Goal: Check status: Check status

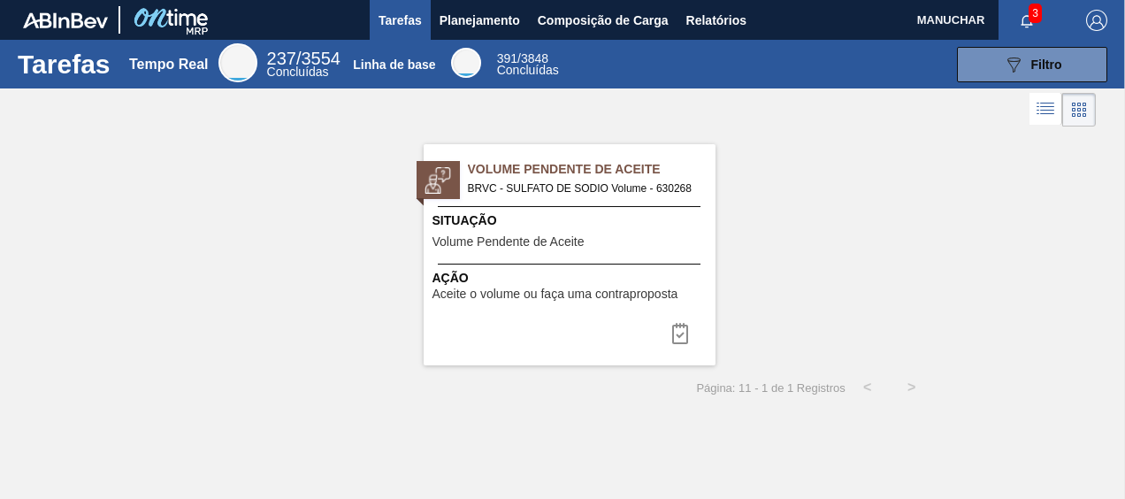
click at [567, 210] on div "Volume Pendente de Aceite BRVC - SULFATO DE SODIO Volume - 630268 Situação Volu…" at bounding box center [570, 254] width 292 height 221
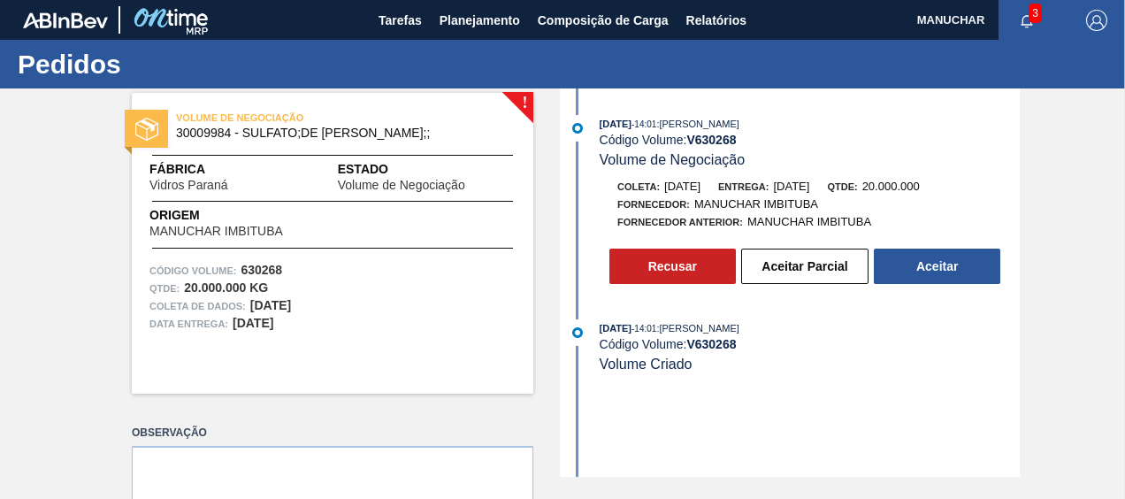
click at [386, 197] on div "VOLUME DE NEGOCIAÇÃO 30009984 - SULFATO;DE SODIO ANIDRO;; Fábrica Vidros Paraná…" at bounding box center [333, 243] width 402 height 301
click at [395, 321] on div "Data entrega: 17/10/2025" at bounding box center [333, 324] width 366 height 18
click at [301, 202] on div "VOLUME DE NEGOCIAÇÃO 30009984 - SULFATO;DE SODIO ANIDRO;; Fábrica Vidros Paraná…" at bounding box center [333, 243] width 402 height 301
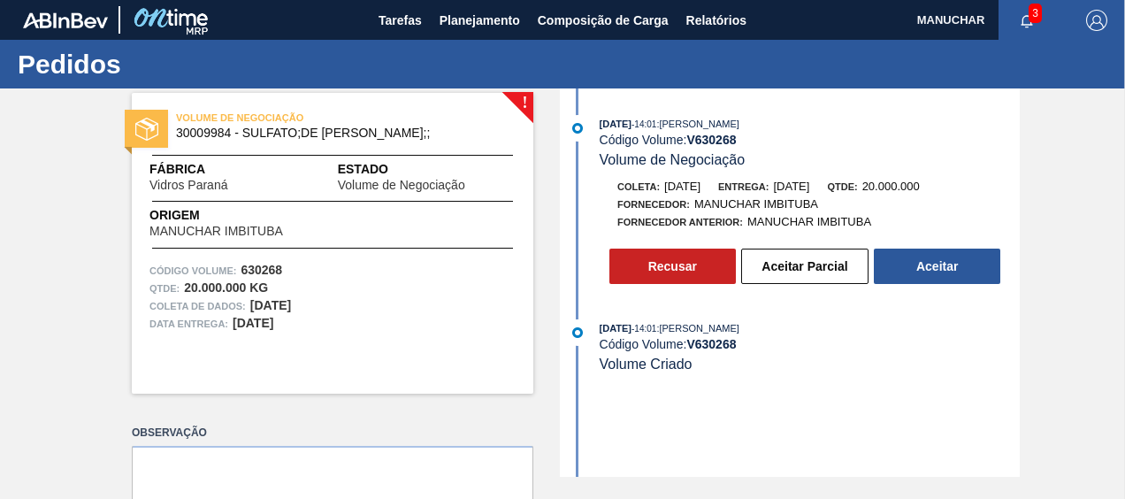
click at [304, 195] on div "VOLUME DE NEGOCIAÇÃO 30009984 - SULFATO;DE SODIO ANIDRO;; Fábrica Vidros Paraná…" at bounding box center [333, 243] width 402 height 301
click at [1032, 24] on span "button" at bounding box center [1027, 20] width 42 height 14
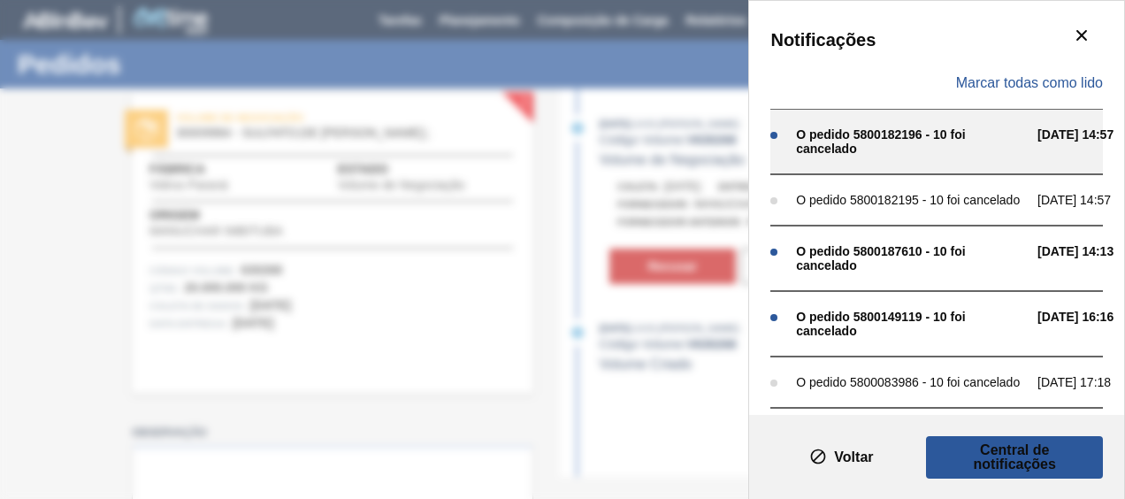
click at [1028, 132] on div "O pedido 5800182196 - 10 foi cancelado 02/01 14:57" at bounding box center [937, 141] width 333 height 65
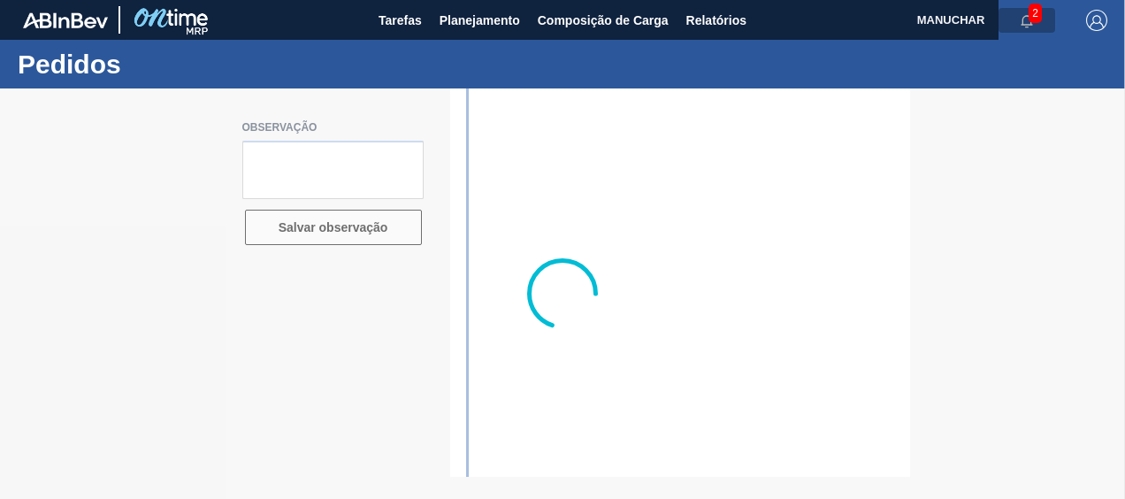
click at [1030, 21] on icon "button" at bounding box center [1027, 21] width 14 height 14
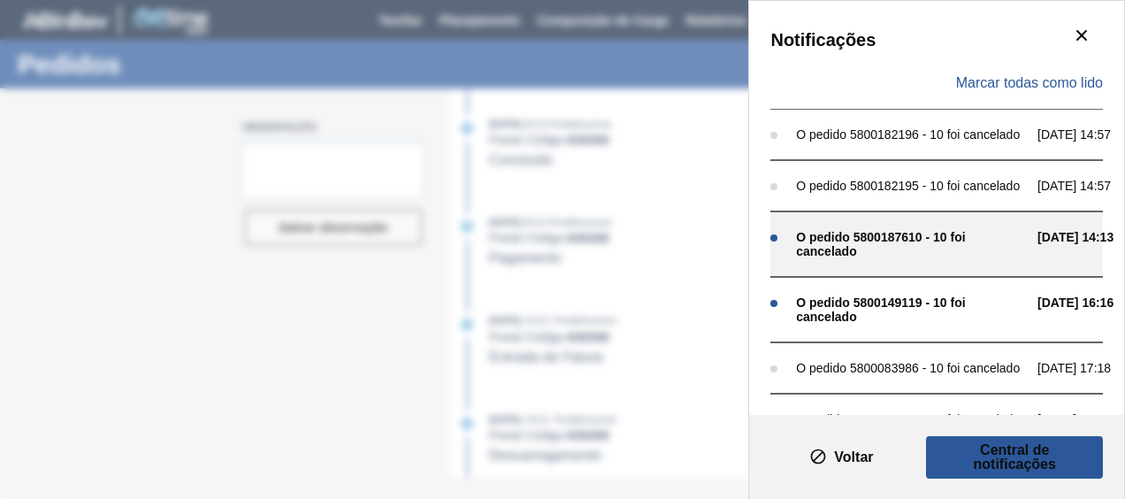
click at [961, 241] on div "O pedido 5800187610 - 10 foi cancelado" at bounding box center [912, 244] width 233 height 28
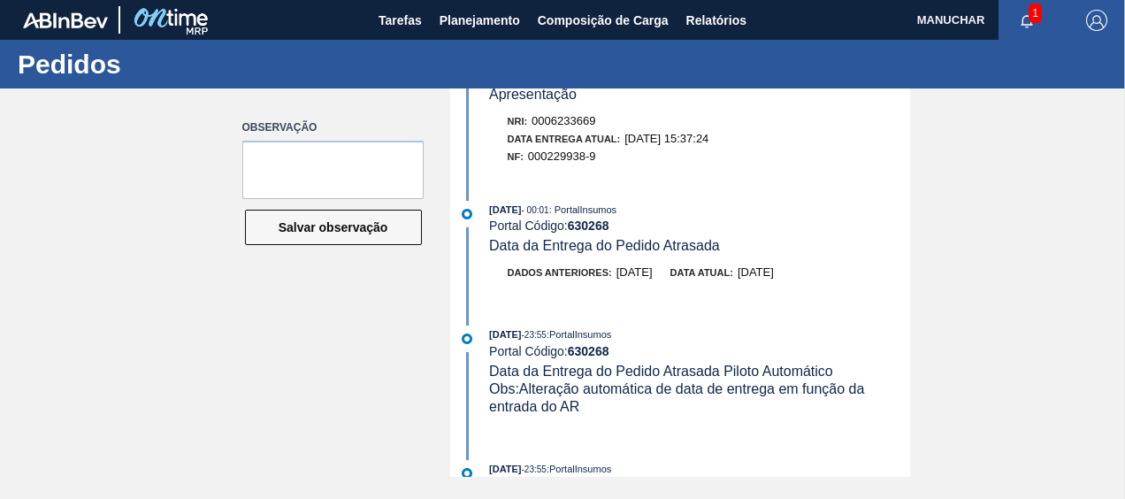
scroll to position [885, 0]
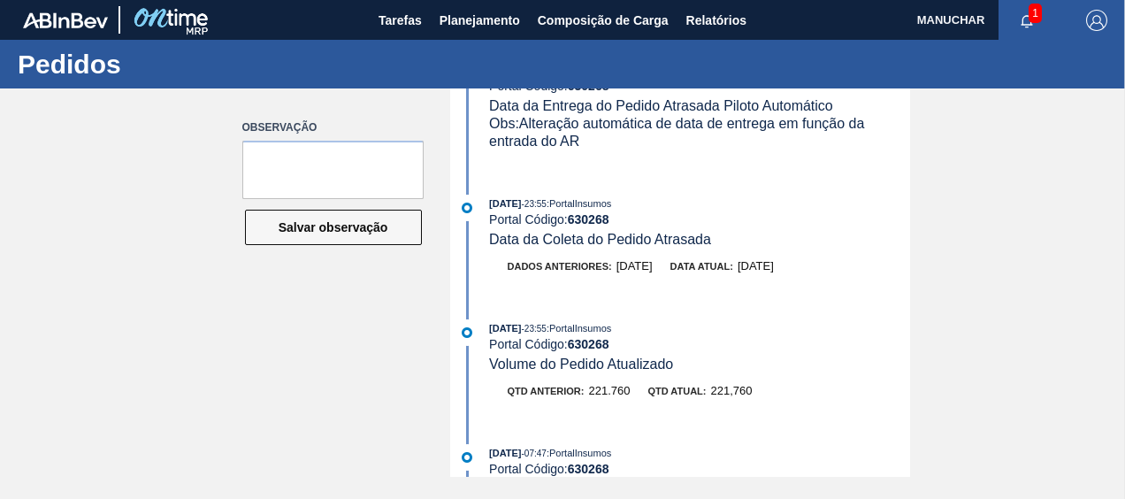
click at [1027, 15] on icon "button" at bounding box center [1028, 21] width 12 height 12
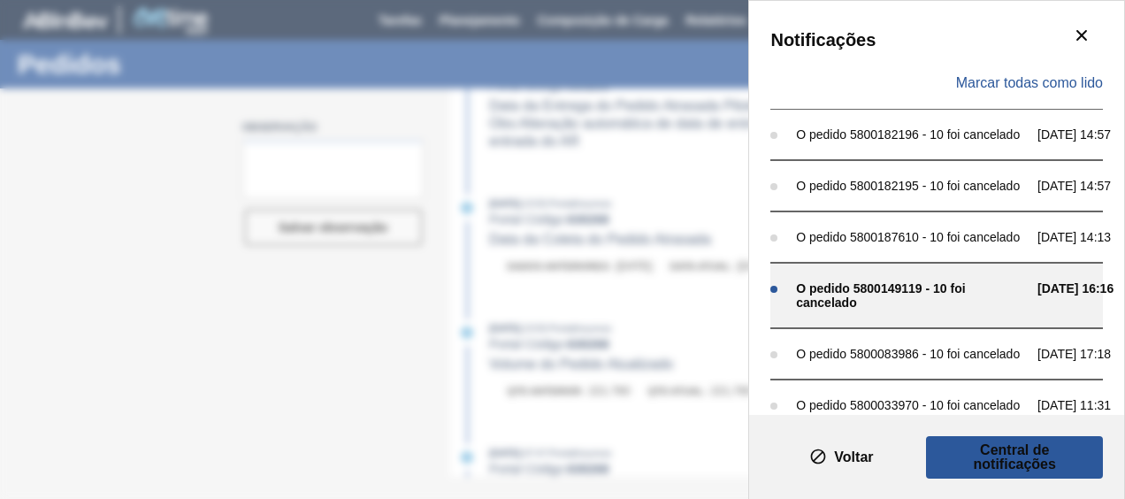
click at [899, 305] on div "O pedido 5800149119 - 10 foi cancelado" at bounding box center [912, 295] width 233 height 28
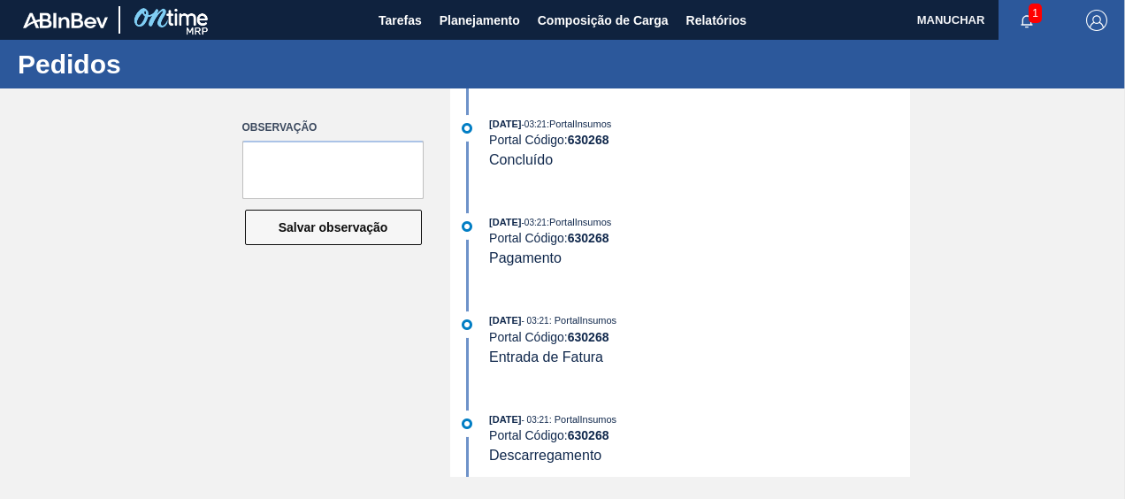
click at [1032, 16] on span "1" at bounding box center [1035, 13] width 13 height 19
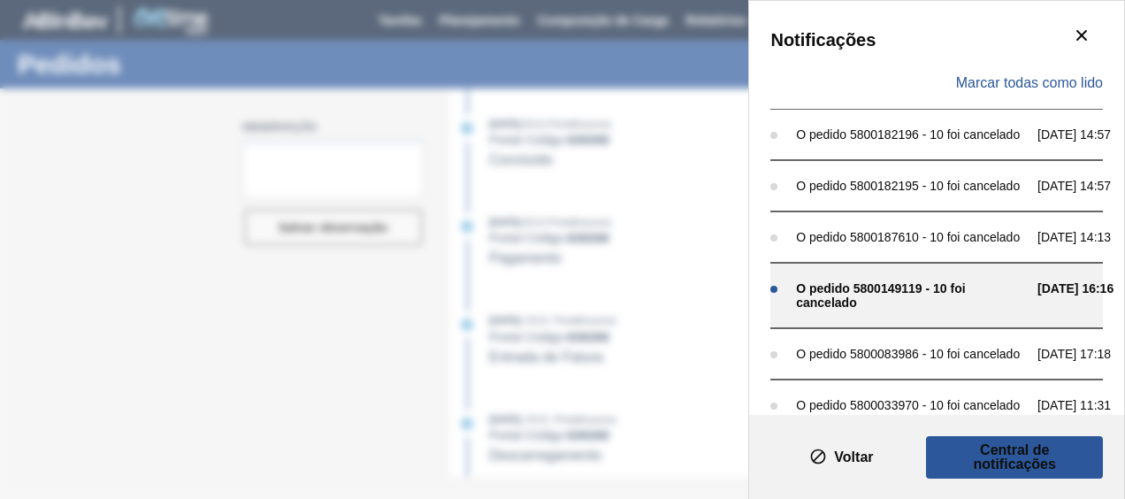
click at [945, 297] on div "O pedido 5800149119 - 10 foi cancelado" at bounding box center [912, 295] width 233 height 28
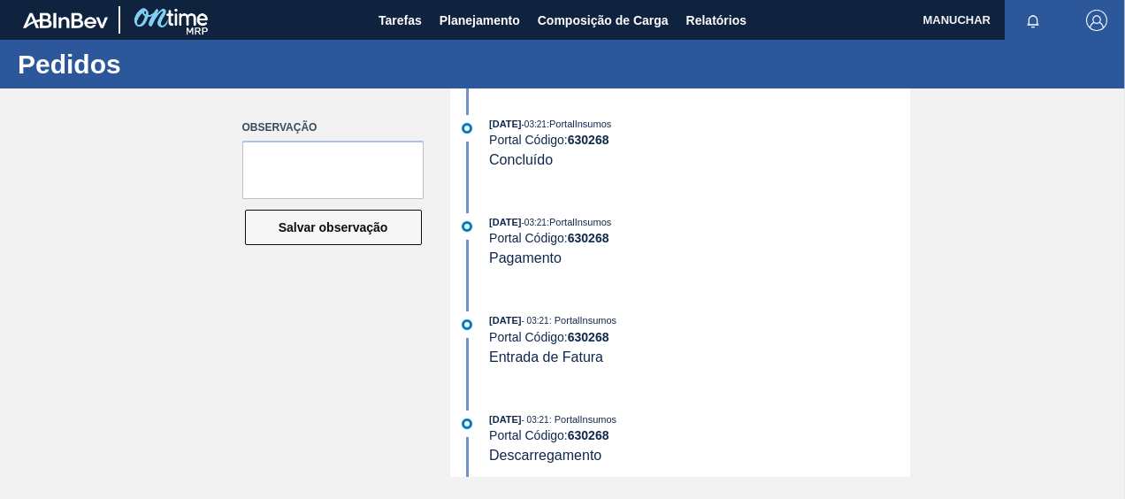
click at [1026, 23] on icon "button" at bounding box center [1033, 21] width 14 height 14
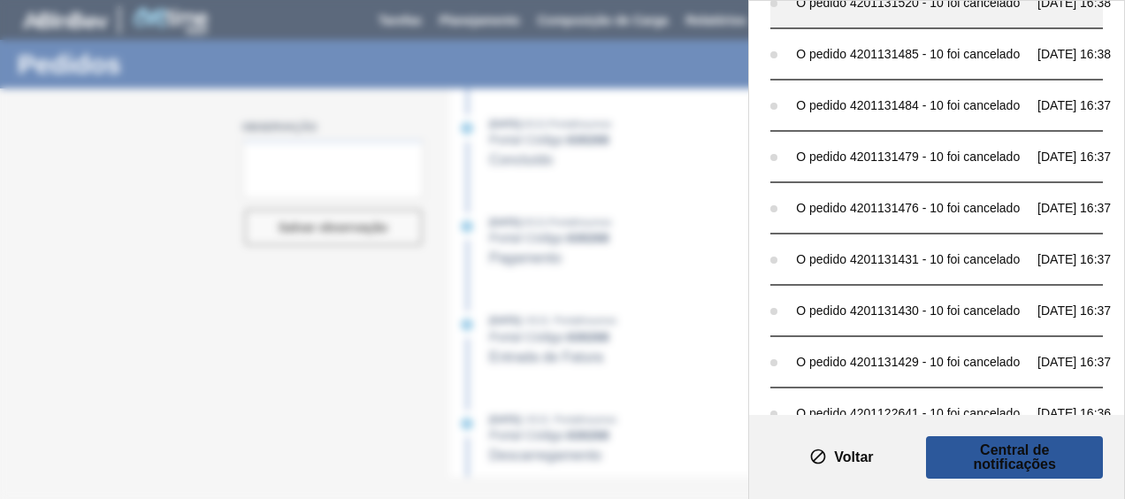
scroll to position [1237, 0]
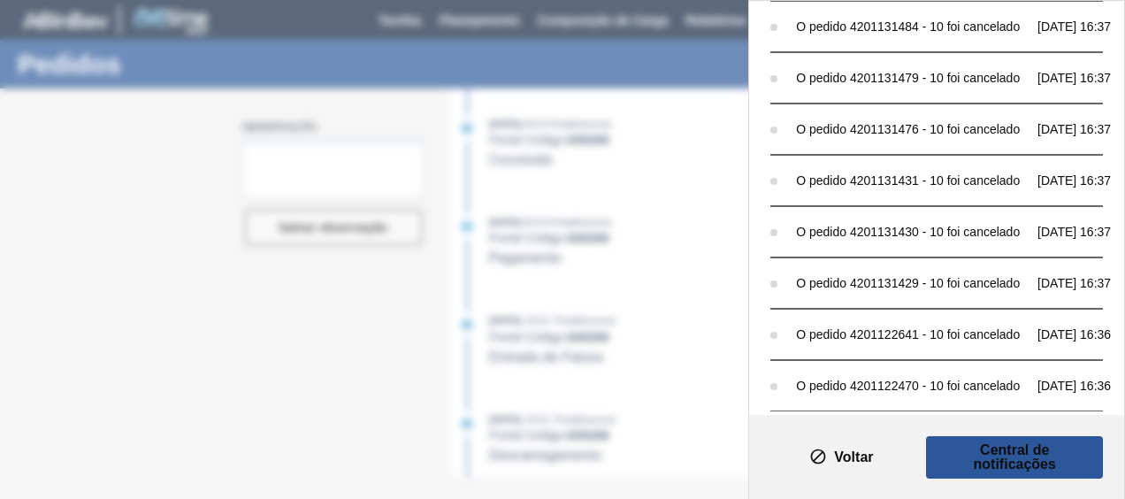
click at [856, 458] on font "Voltar" at bounding box center [853, 457] width 39 height 14
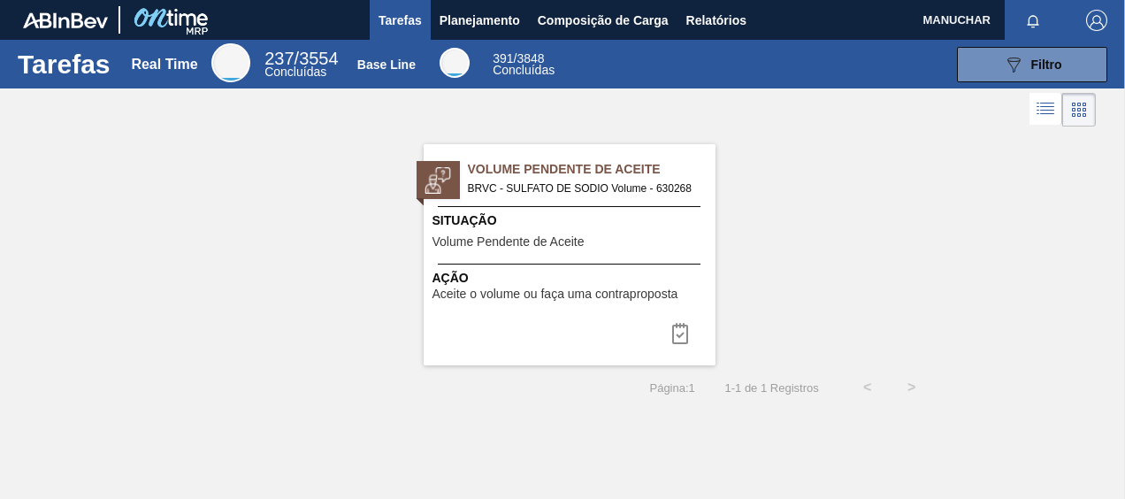
click at [463, 193] on div "Volume Pendente de Aceite BRVC - SULFATO DE SODIO Volume - 630268" at bounding box center [570, 176] width 292 height 38
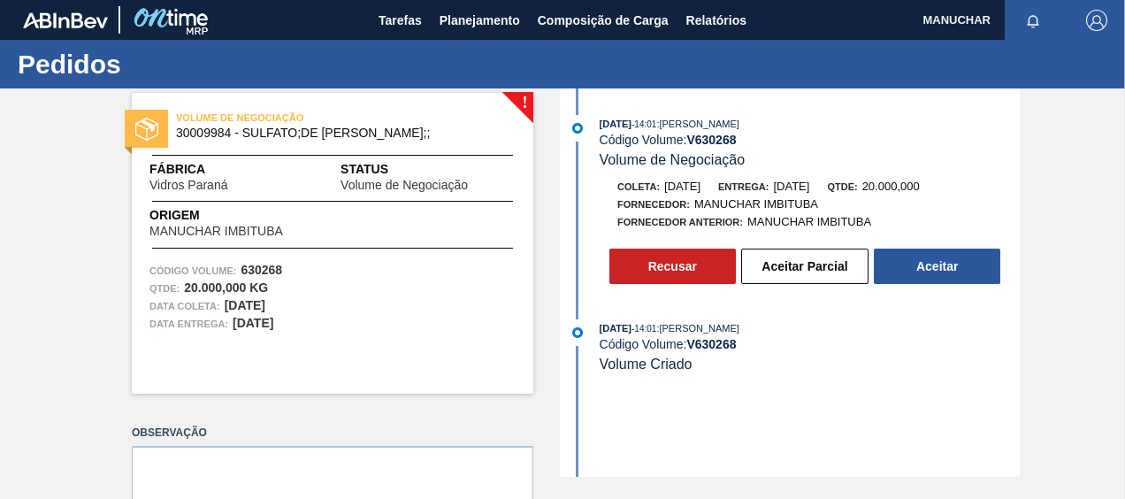
scroll to position [85, 0]
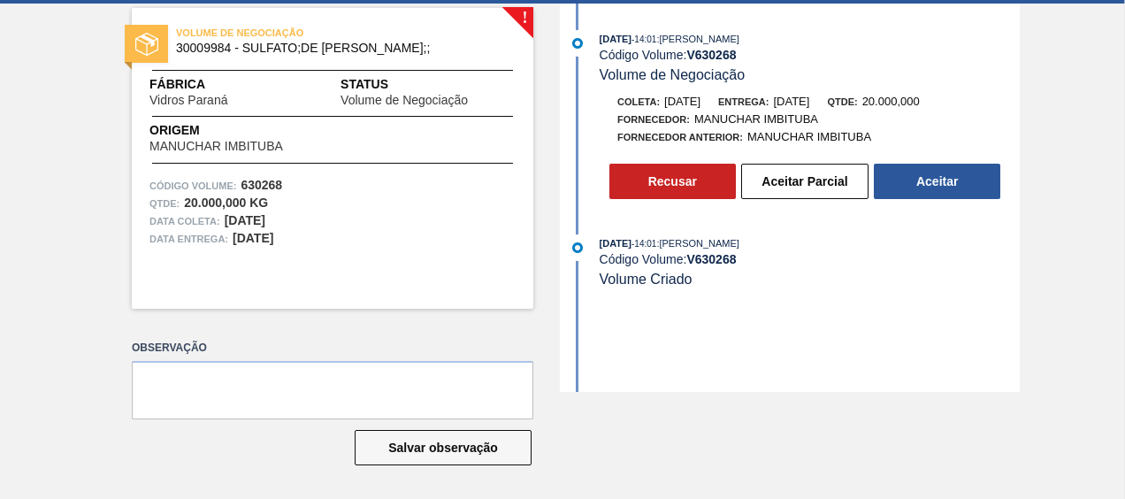
click at [345, 142] on div "Origem MANUCHAR IMBITUBA" at bounding box center [333, 137] width 402 height 32
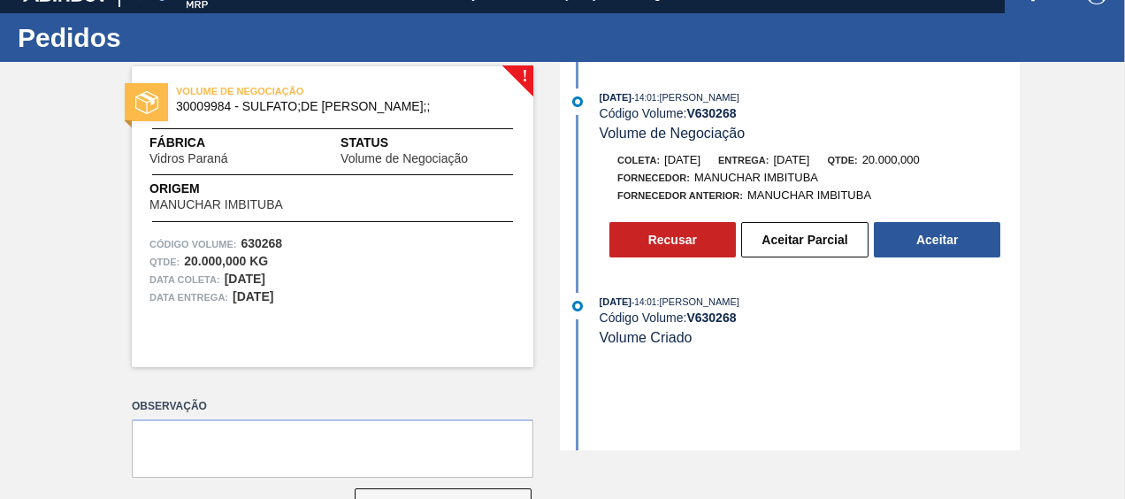
scroll to position [0, 0]
